Goal: Task Accomplishment & Management: Manage account settings

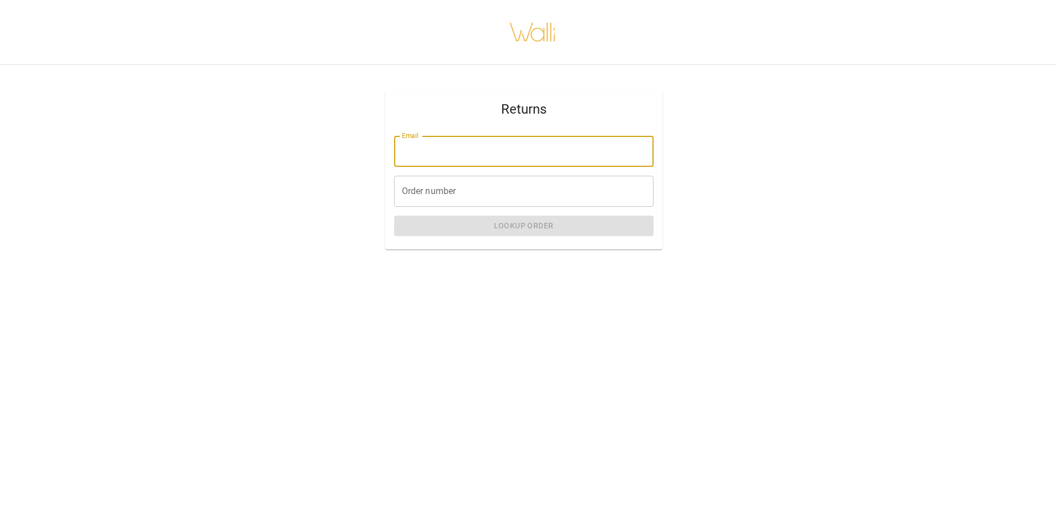
click at [480, 165] on input "Email" at bounding box center [523, 151] width 259 height 31
type input "**********"
click at [482, 196] on input "Order number" at bounding box center [523, 191] width 259 height 31
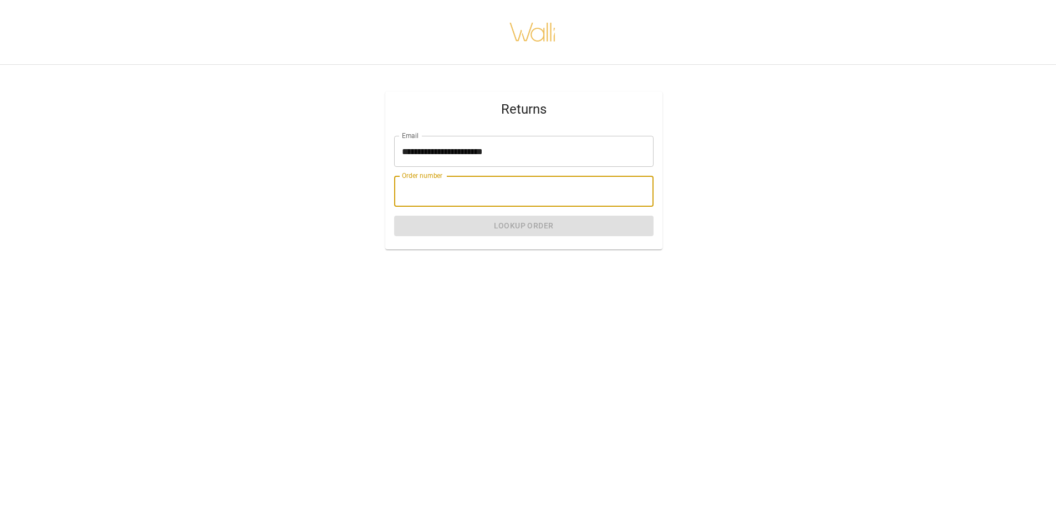
paste input "*******"
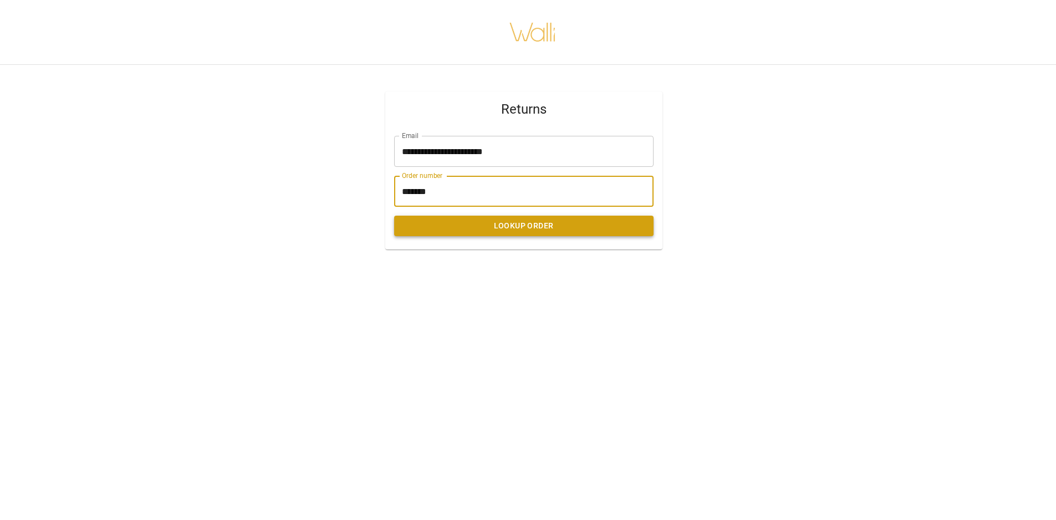
type input "*******"
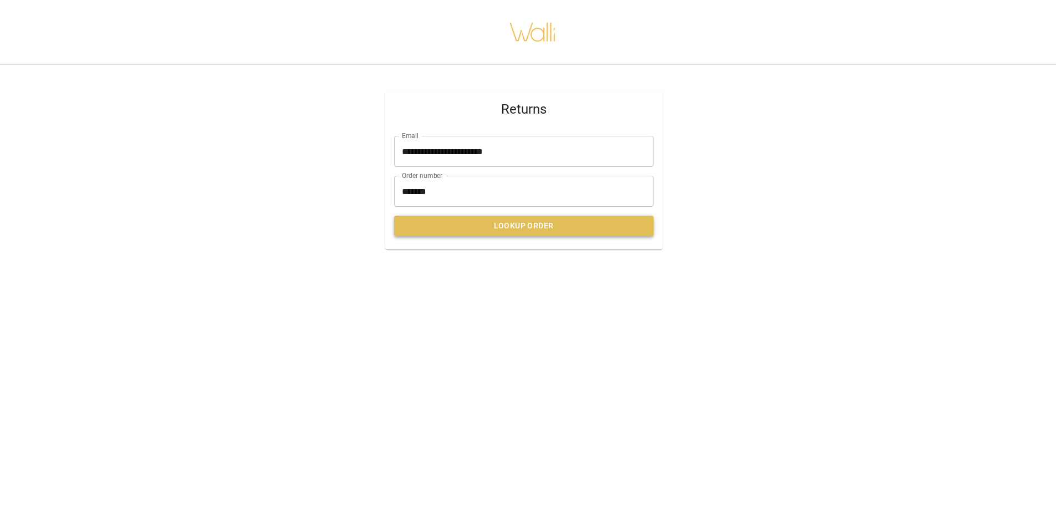
click at [524, 228] on button "Lookup Order" at bounding box center [523, 226] width 259 height 21
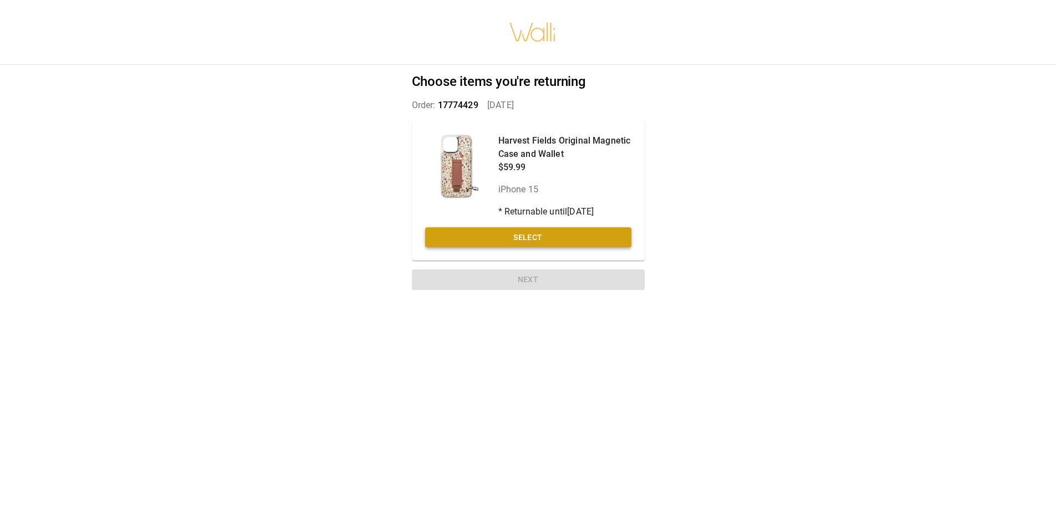
click at [566, 234] on button "Select" at bounding box center [528, 237] width 206 height 21
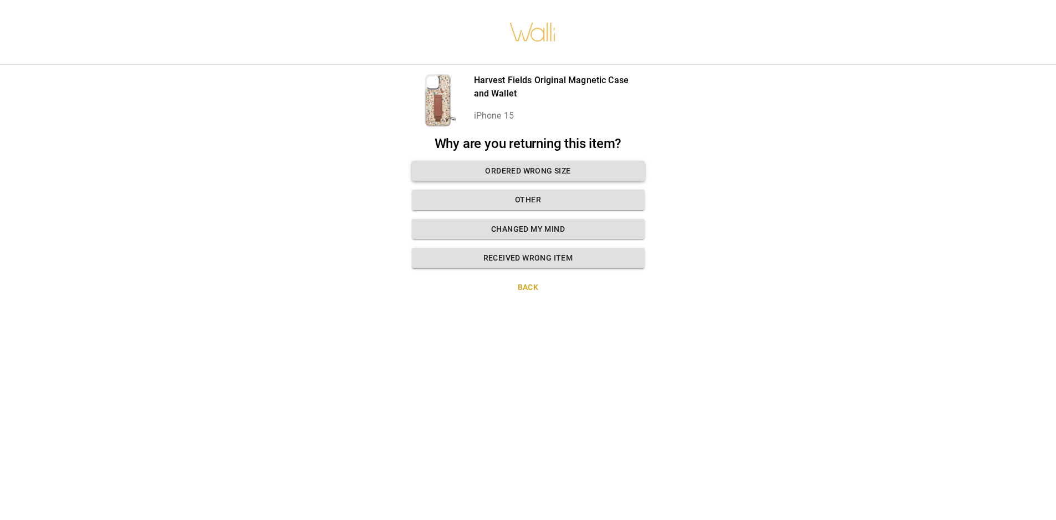
click at [589, 175] on button "Ordered wrong size" at bounding box center [528, 171] width 233 height 21
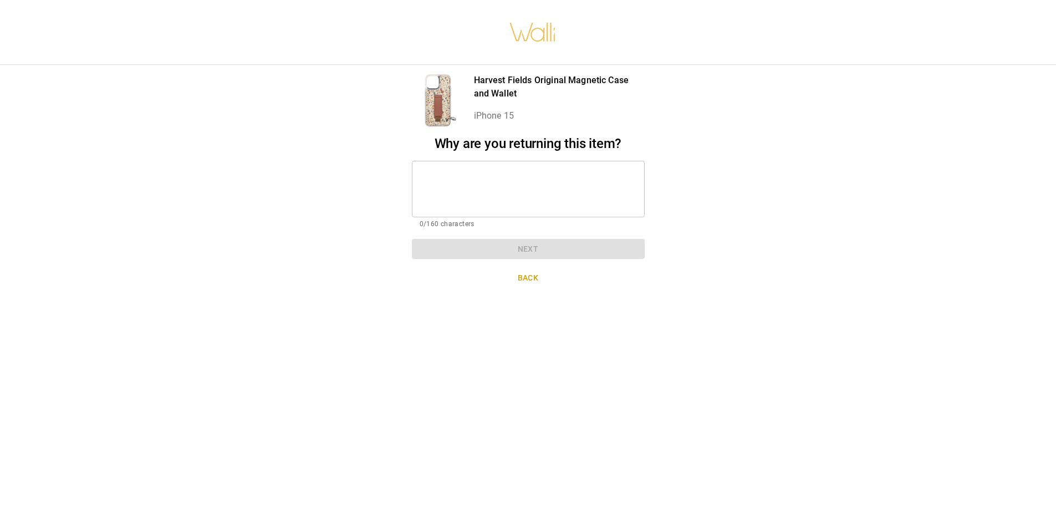
click at [573, 180] on textarea at bounding box center [528, 189] width 217 height 38
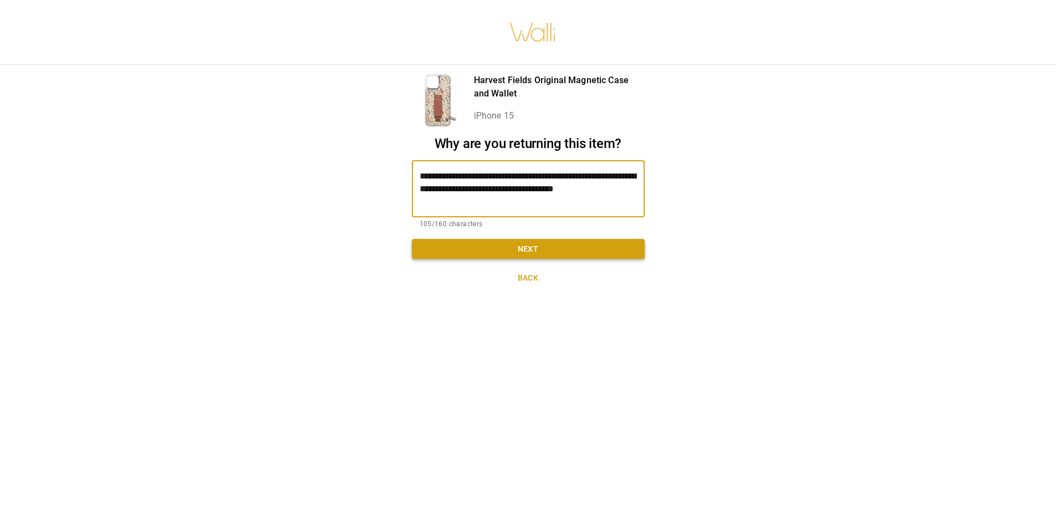
type textarea "**********"
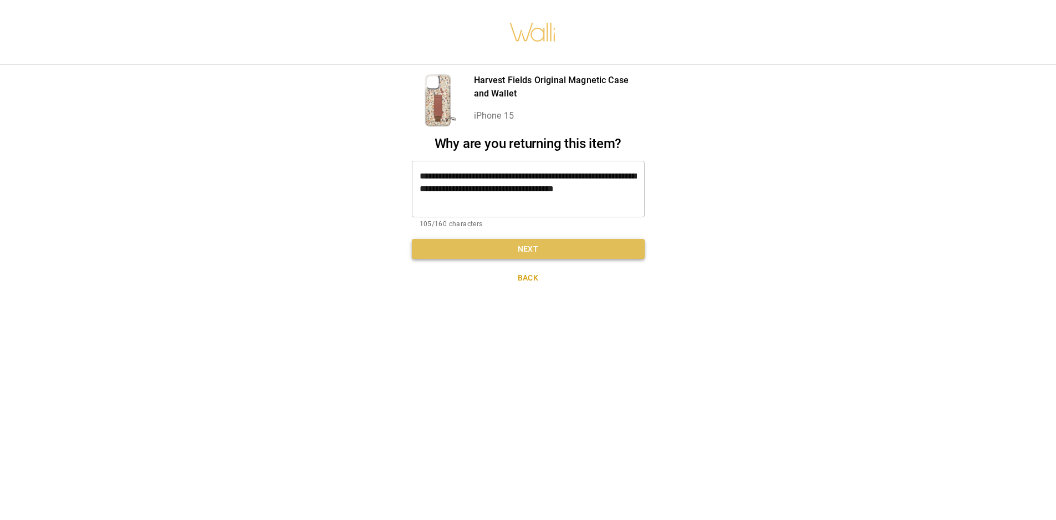
click at [599, 244] on button "Next" at bounding box center [528, 249] width 233 height 21
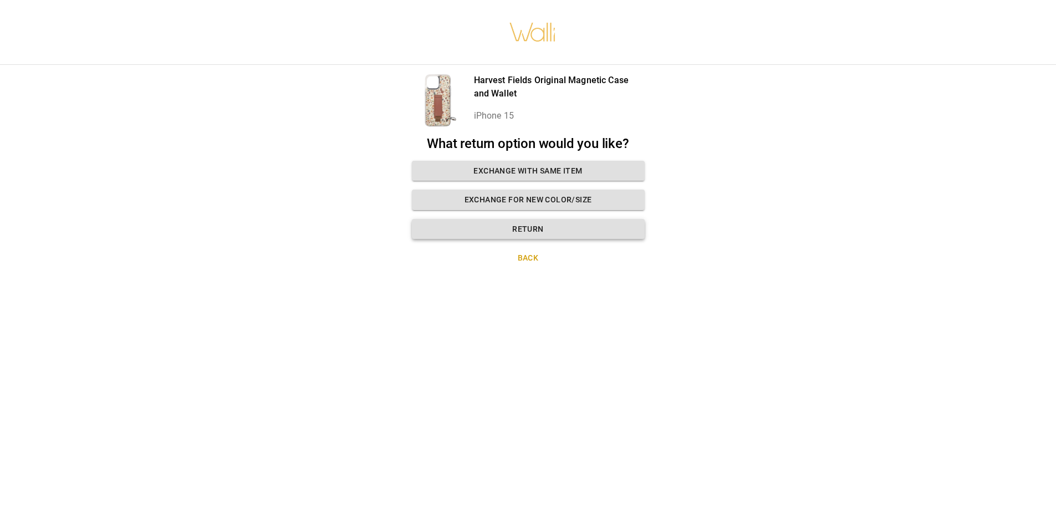
click at [579, 228] on button "Return" at bounding box center [528, 229] width 233 height 21
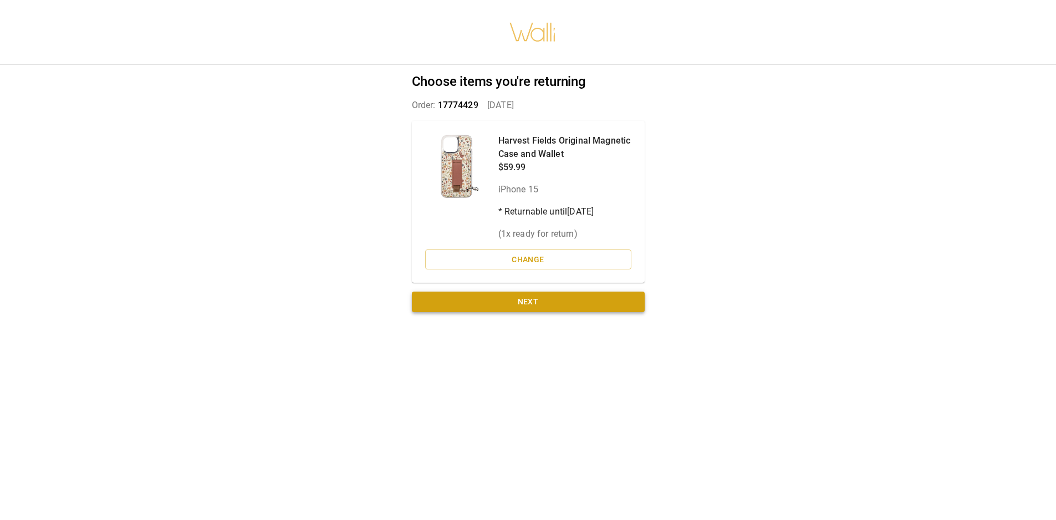
click at [549, 307] on button "Next" at bounding box center [528, 302] width 233 height 21
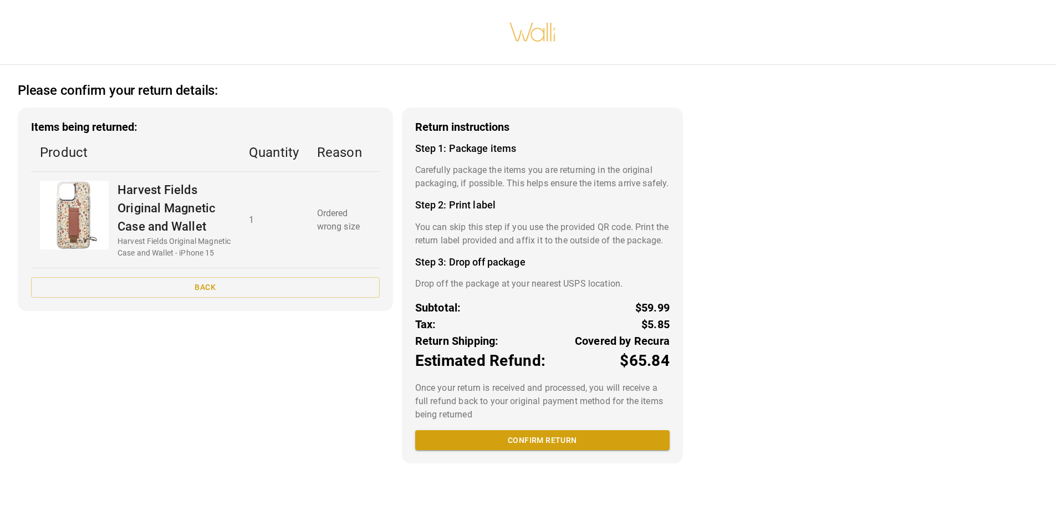
click at [415, 125] on h3 "Return instructions" at bounding box center [542, 127] width 254 height 13
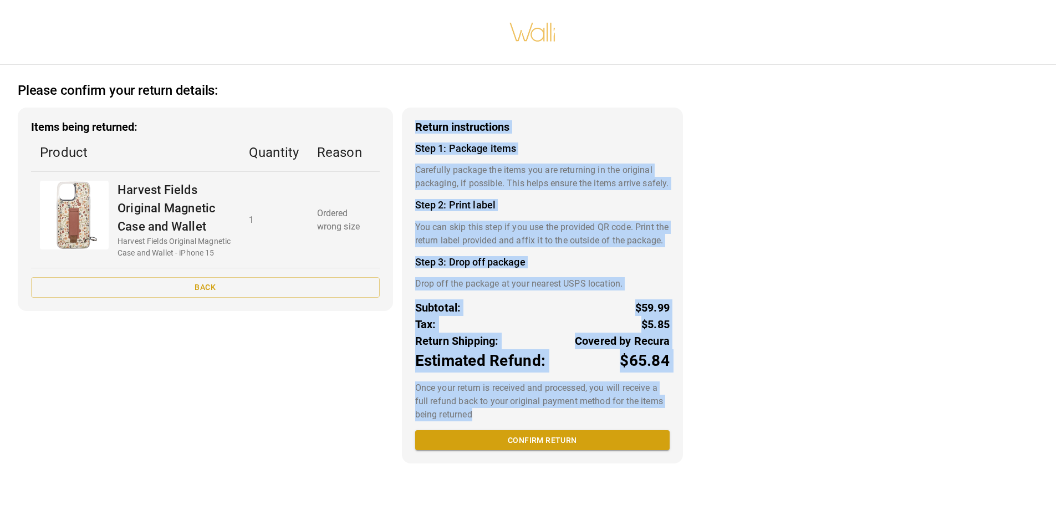
drag, startPoint x: 416, startPoint y: 123, endPoint x: 628, endPoint y: 478, distance: 413.1
click at [628, 463] on div "Return instructions Step 1: Package items Carefully package the items you are r…" at bounding box center [542, 286] width 281 height 356
copy div "Return instructions Step 1: Package items Carefully package the items you are r…"
click at [708, 226] on div "Please confirm your return details: Items being returned: Product Quantity Reas…" at bounding box center [528, 260] width 1056 height 520
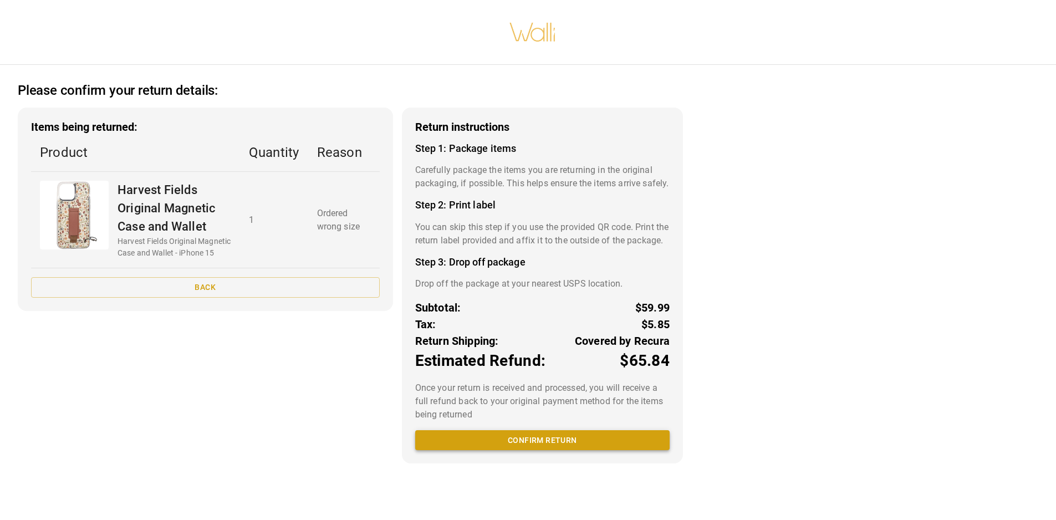
click at [564, 451] on button "Confirm return" at bounding box center [542, 440] width 254 height 21
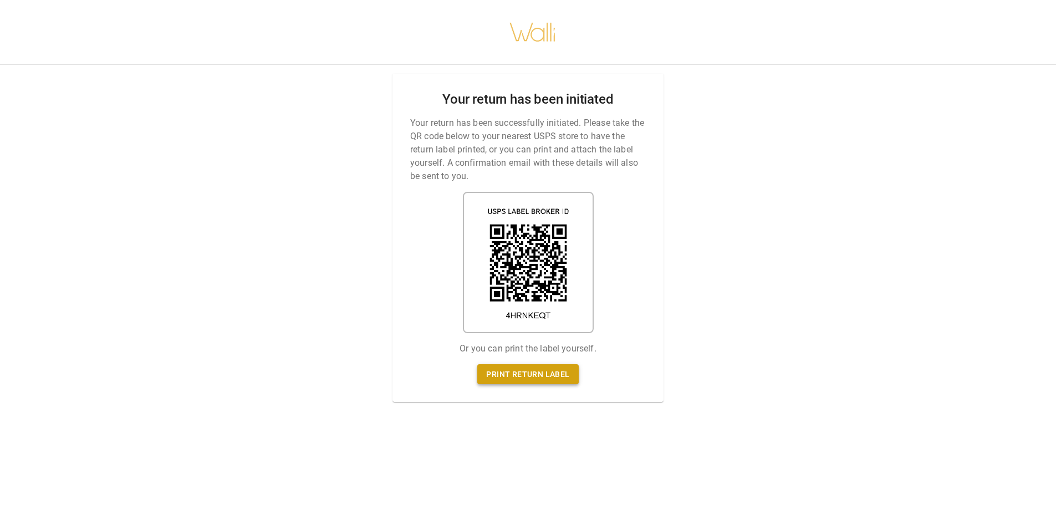
click at [559, 375] on link "Print return label" at bounding box center [527, 374] width 101 height 21
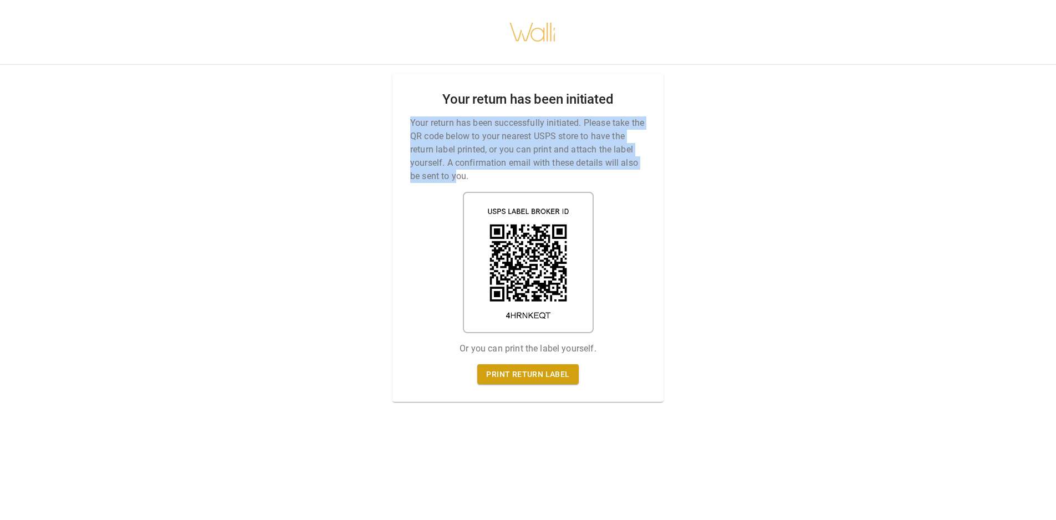
drag, startPoint x: 457, startPoint y: 188, endPoint x: 489, endPoint y: 211, distance: 39.8
click at [489, 211] on div "Your return has been initiated Your return has been successfully initiated. Ple…" at bounding box center [527, 238] width 271 height 328
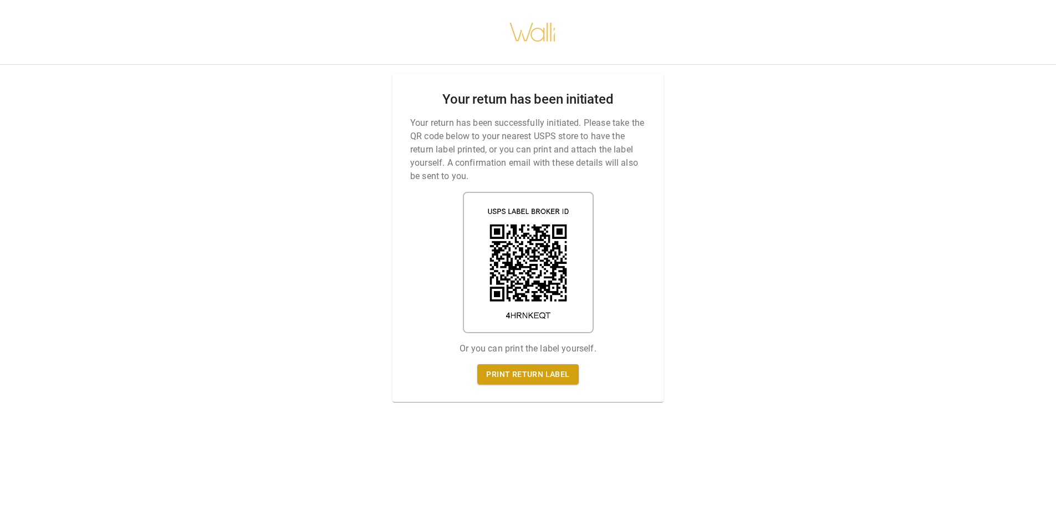
click at [632, 242] on div "Your return has been initiated Your return has been successfully initiated. Ple…" at bounding box center [527, 238] width 271 height 328
click at [560, 379] on link "Print return label" at bounding box center [527, 374] width 101 height 21
